Goal: Task Accomplishment & Management: Complete application form

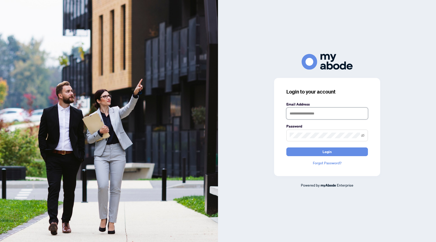
click at [311, 115] on input "text" at bounding box center [328, 113] width 82 height 12
type input "**********"
click at [287, 147] on button "Login" at bounding box center [328, 151] width 82 height 9
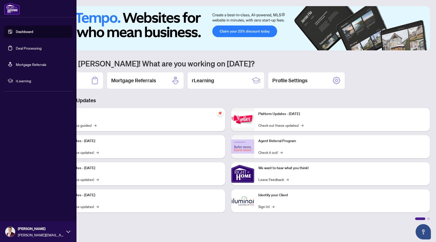
click at [16, 50] on link "Deal Processing" at bounding box center [29, 48] width 26 height 5
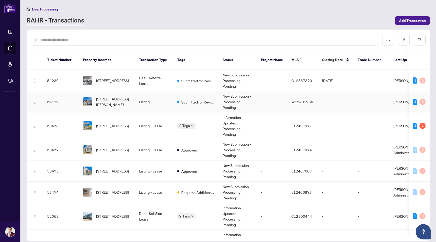
click at [127, 100] on span "[STREET_ADDRESS][PERSON_NAME]" at bounding box center [113, 101] width 35 height 11
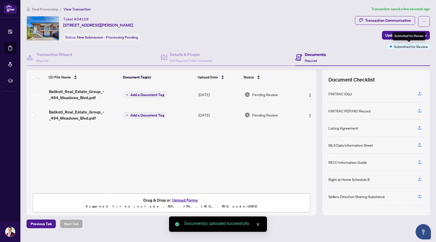
click at [407, 38] on div "Submitted for Review" at bounding box center [409, 36] width 33 height 8
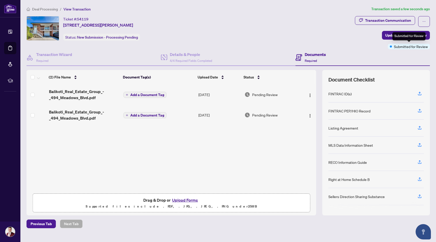
click at [396, 35] on div "Submitted for Review" at bounding box center [409, 36] width 33 height 8
click at [389, 34] on span "Update for Admin Review" at bounding box center [406, 35] width 41 height 8
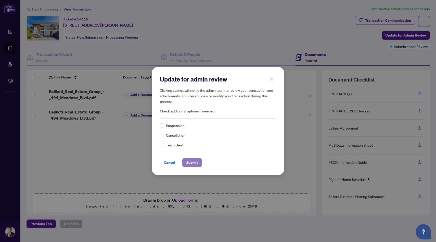
click at [192, 162] on span "Submit" at bounding box center [192, 162] width 11 height 8
